Goal: Feedback & Contribution: Contribute content

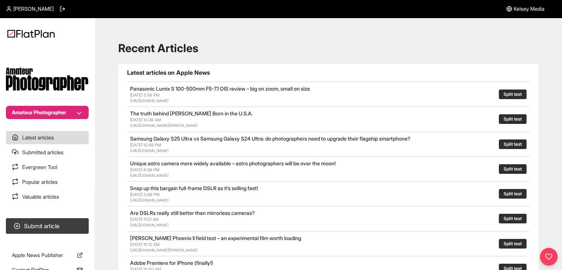
click at [68, 108] on button "Amateur Photographer" at bounding box center [47, 112] width 83 height 13
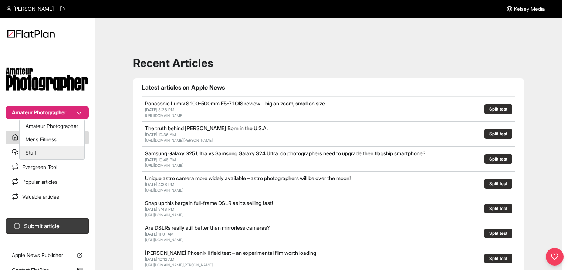
click at [72, 156] on button "Stuff" at bounding box center [52, 152] width 65 height 13
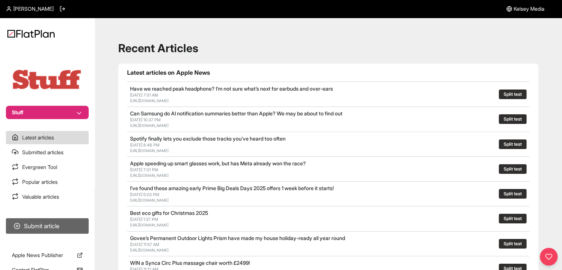
click at [70, 222] on button "Submit article" at bounding box center [47, 226] width 83 height 16
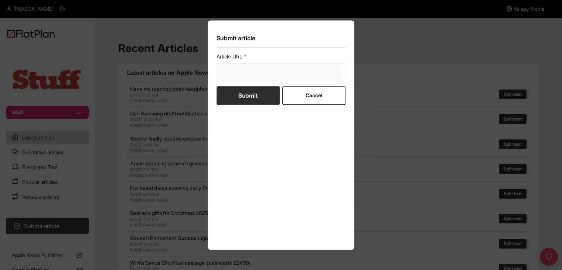
drag, startPoint x: 244, startPoint y: 73, endPoint x: 241, endPoint y: 77, distance: 4.7
click at [244, 74] on input "url" at bounding box center [281, 71] width 129 height 17
paste input "https://www.stuff.tv/features/ranked-every-iphone-in-order-greatness/"
type input "https://www.stuff.tv/features/ranked-every-iphone-in-order-greatness/"
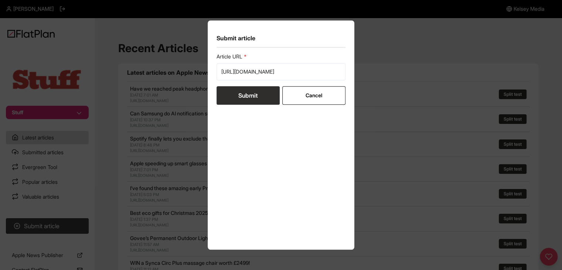
scroll to position [0, 0]
click at [240, 92] on button "Submit" at bounding box center [248, 95] width 63 height 18
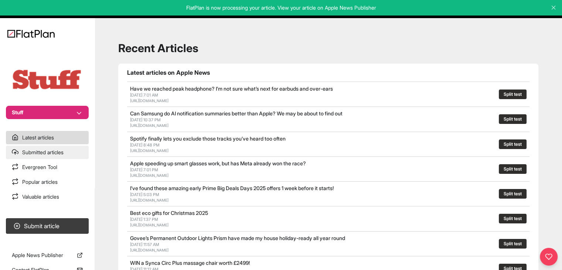
click at [64, 156] on link "Submitted articles" at bounding box center [47, 152] width 83 height 13
